Goal: Information Seeking & Learning: Understand process/instructions

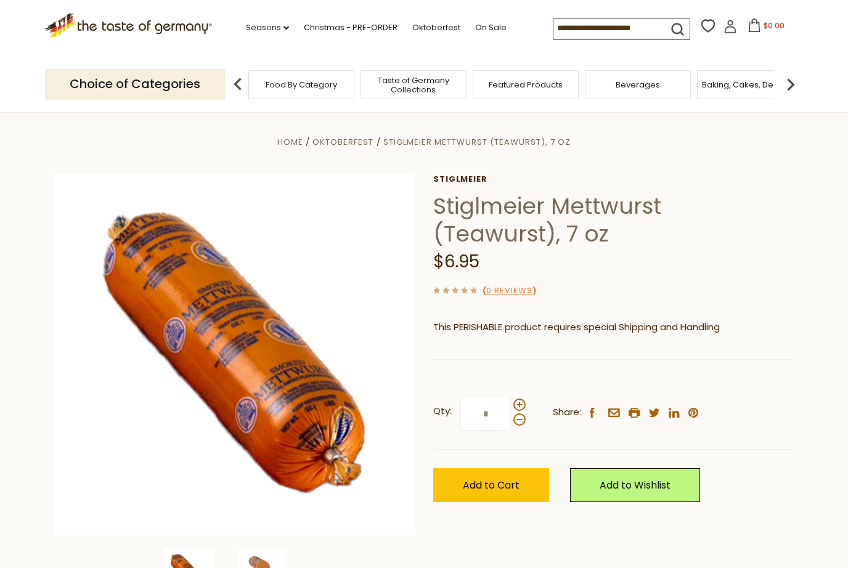
click at [475, 23] on link "On Sale" at bounding box center [490, 28] width 31 height 14
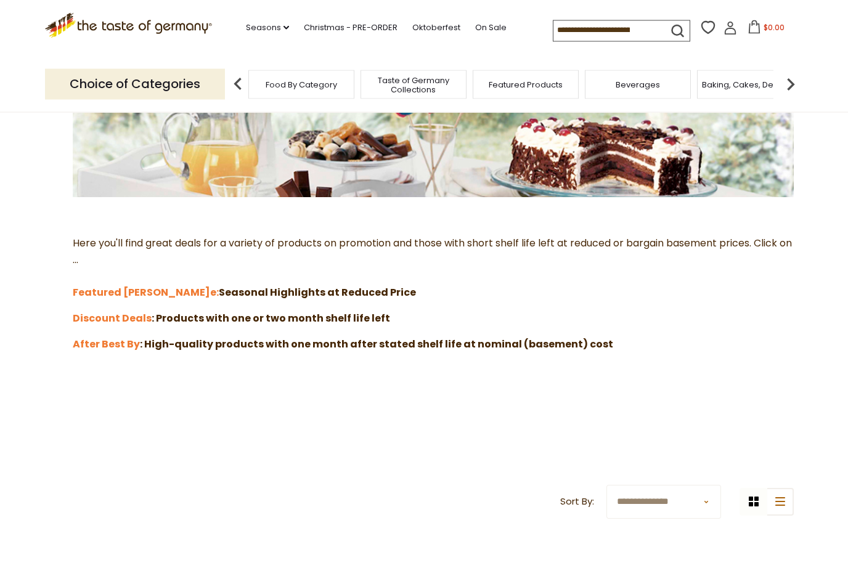
scroll to position [234, 0]
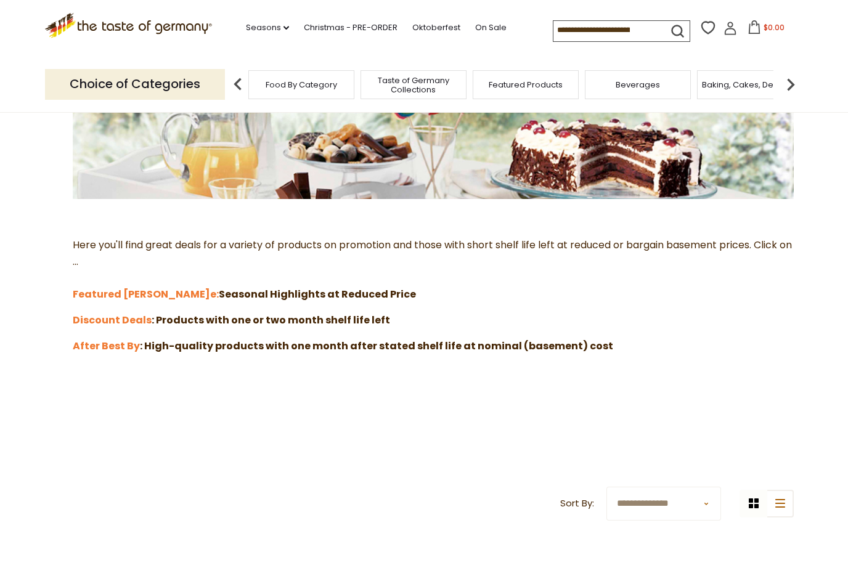
click at [115, 348] on strong "After Best By" at bounding box center [106, 346] width 67 height 14
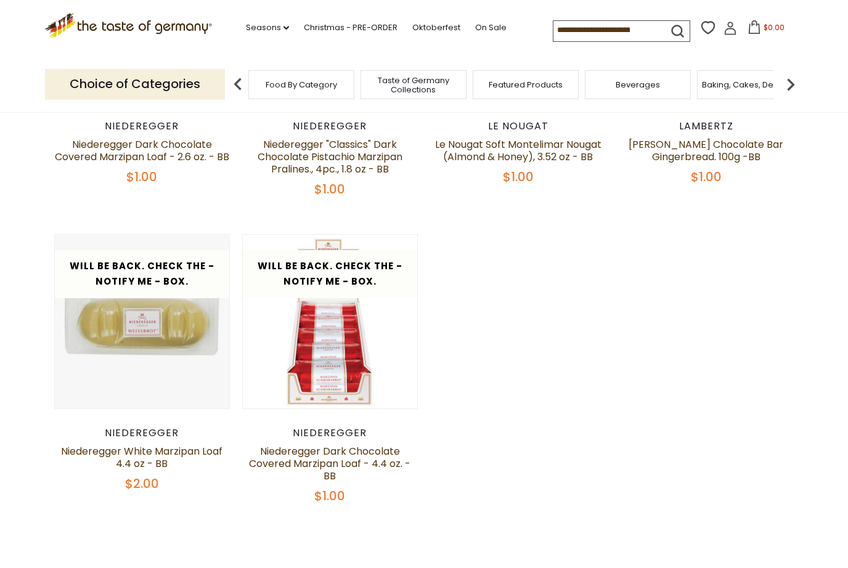
scroll to position [391, 0]
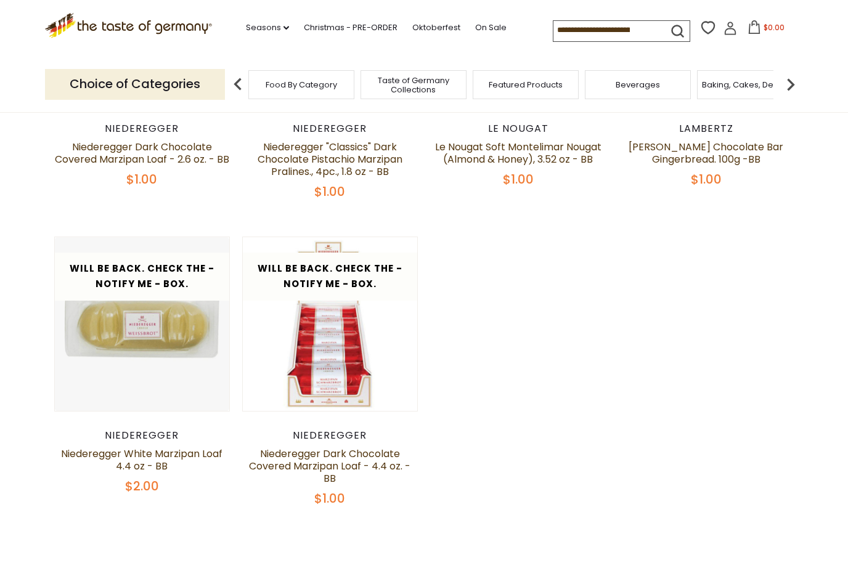
click at [812, 486] on section "**********" at bounding box center [424, 156] width 848 height 875
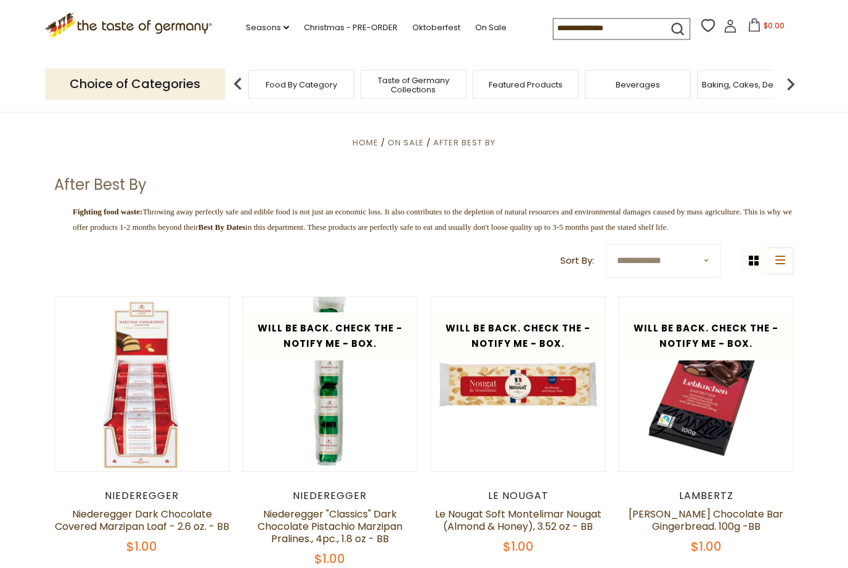
scroll to position [0, 0]
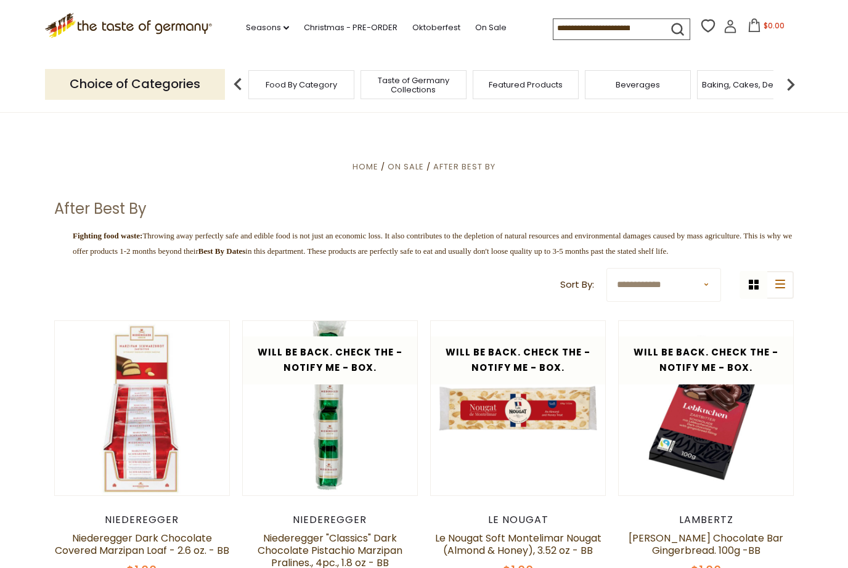
click at [118, 22] on icon ".st0{fill:#EDD300;} .st1{fill:#D33E21;}" at bounding box center [128, 25] width 167 height 25
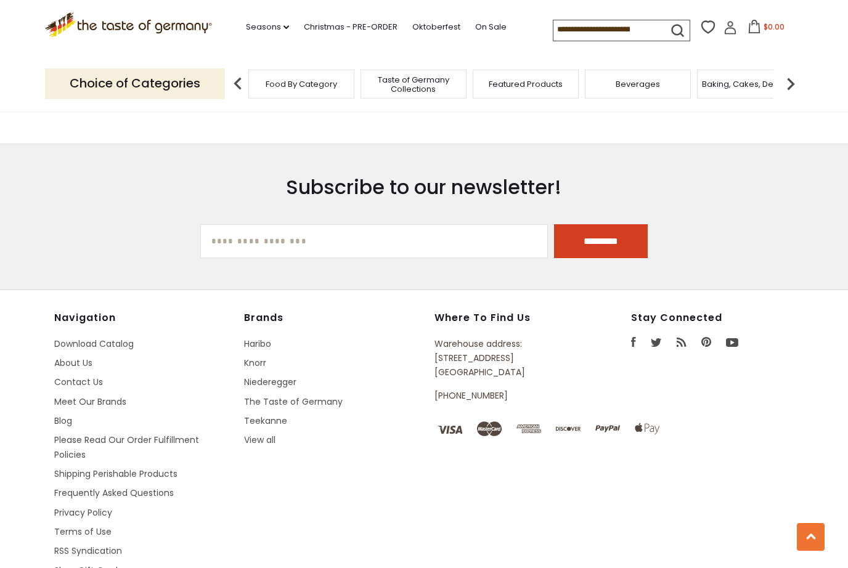
scroll to position [2070, 0]
click at [190, 487] on li "Frequently Asked Questions" at bounding box center [142, 494] width 177 height 14
click at [168, 468] on link "Shipping Perishable Products" at bounding box center [115, 474] width 123 height 12
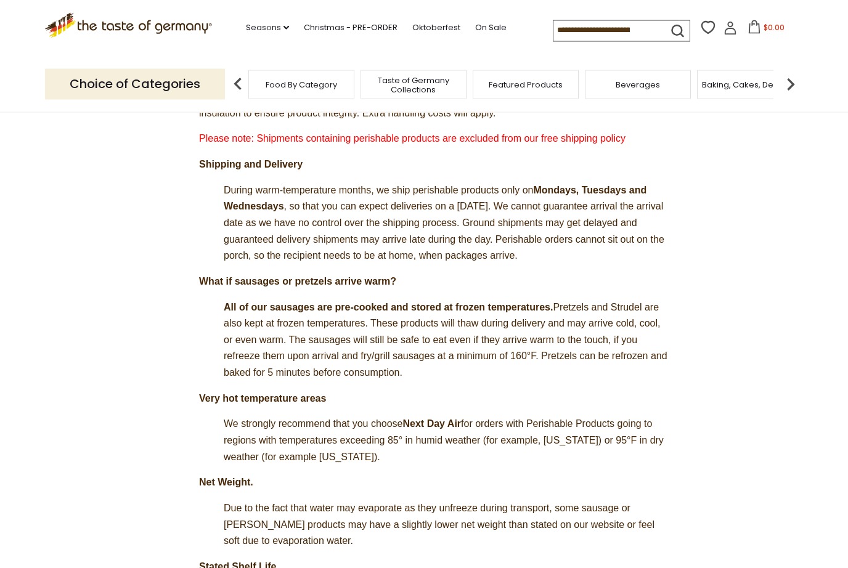
scroll to position [478, 0]
click at [838, 519] on section "Perishable Products (Sausages, Cheese, Pretzels, Cake, Chocolate Liqour Praline…" at bounding box center [424, 406] width 848 height 1335
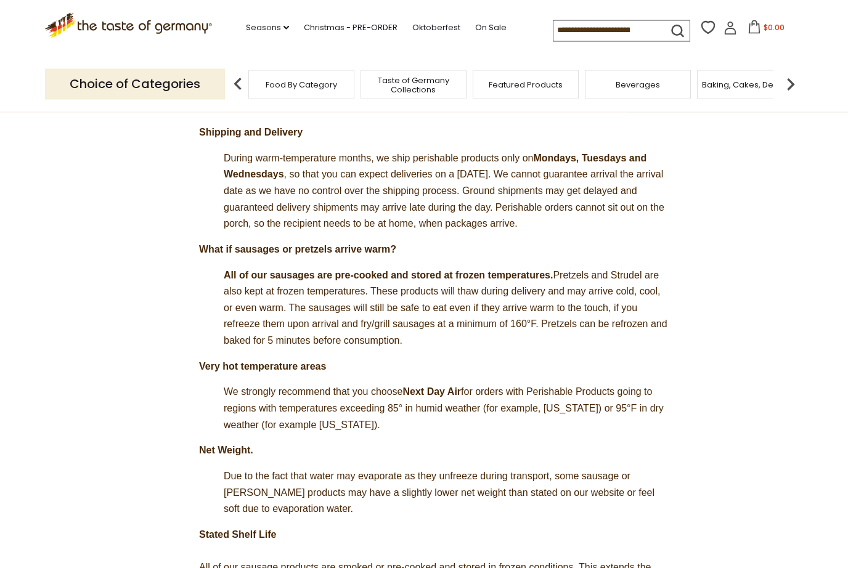
scroll to position [509, 0]
click at [843, 328] on section "Perishable Products (Sausages, Cheese, Pretzels, Cake, Chocolate Liqour Praline…" at bounding box center [424, 375] width 848 height 1335
click at [820, 327] on section "Perishable Products (Sausages, Cheese, Pretzels, Cake, Chocolate Liqour Praline…" at bounding box center [424, 375] width 848 height 1335
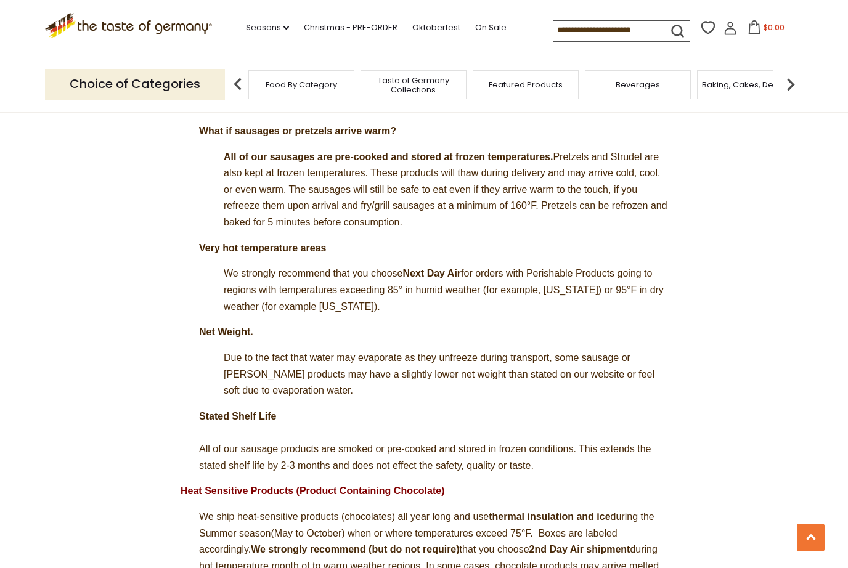
scroll to position [625, 0]
